Goal: Find specific page/section: Find specific page/section

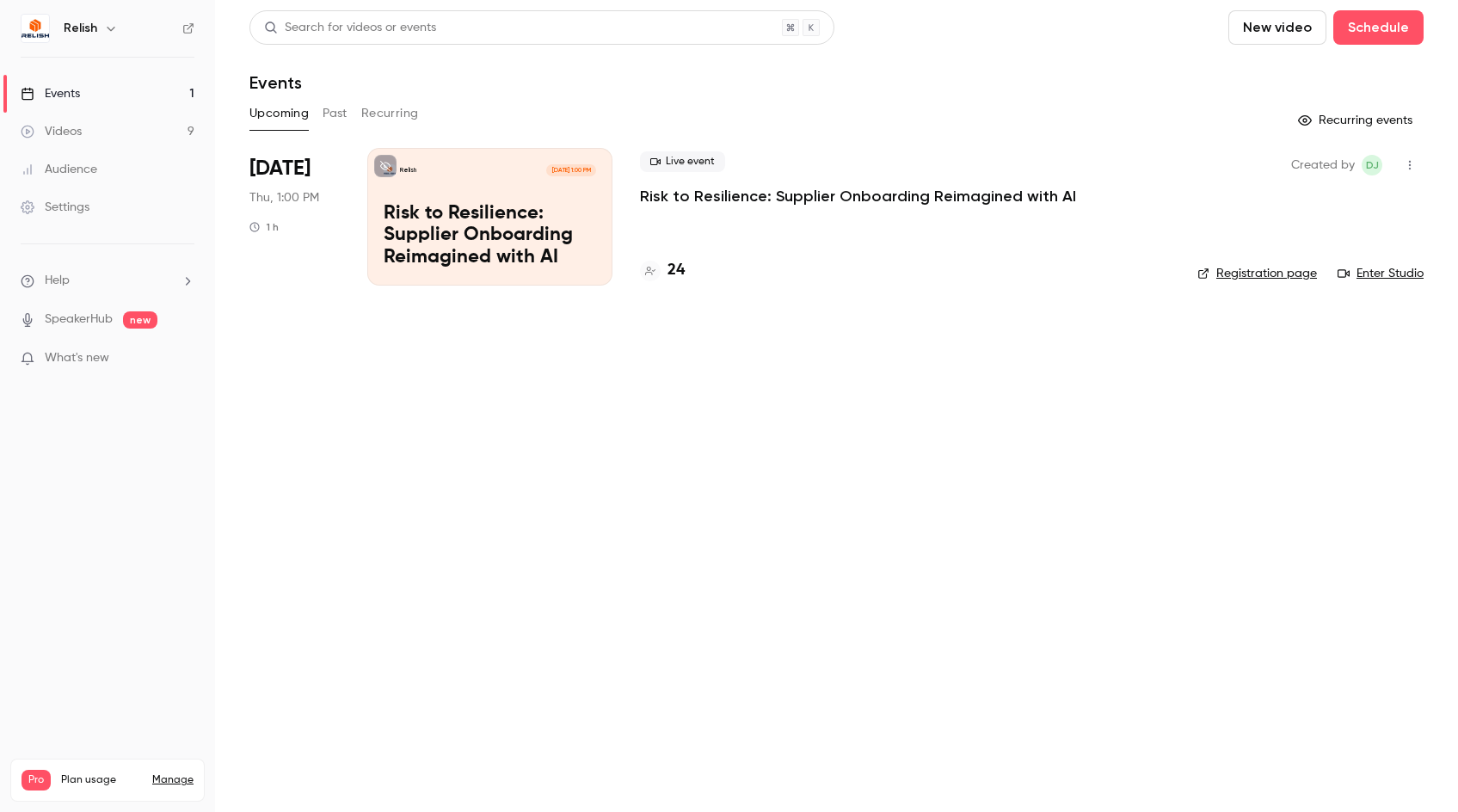
click at [899, 54] on header "Search for videos or events New video Schedule Events" at bounding box center [836, 51] width 1175 height 83
drag, startPoint x: 183, startPoint y: 688, endPoint x: 186, endPoint y: 467, distance: 221.0
click at [183, 773] on link "Manage" at bounding box center [173, 780] width 41 height 13
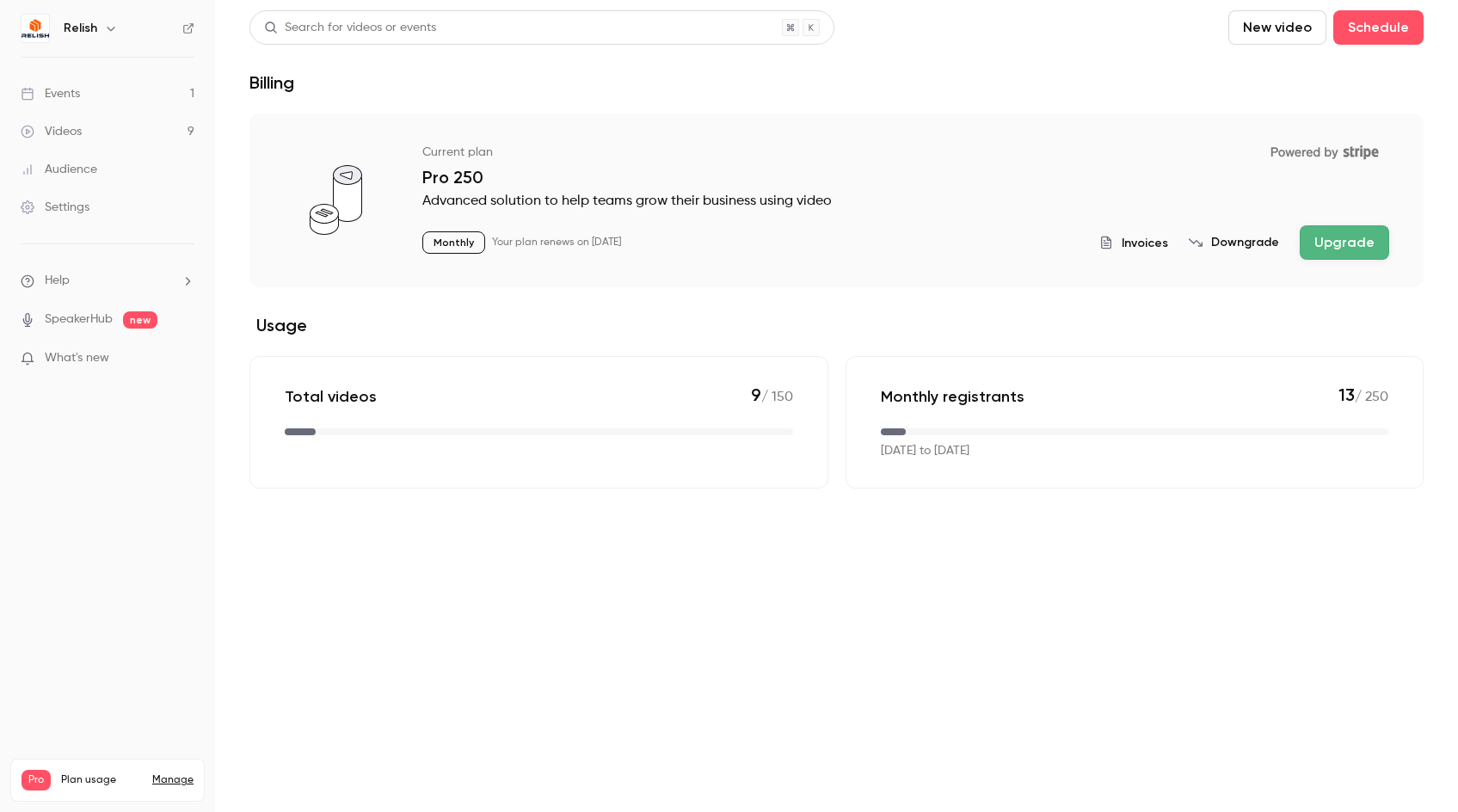
click at [1154, 244] on span "Invoices" at bounding box center [1145, 243] width 47 height 18
